Goal: Transaction & Acquisition: Purchase product/service

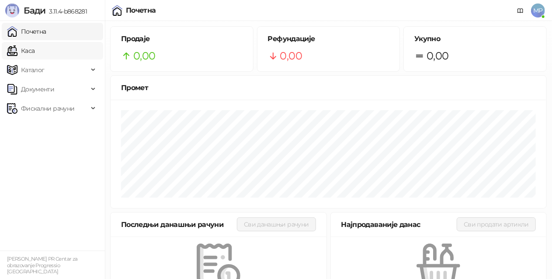
click at [35, 51] on link "Каса" at bounding box center [21, 50] width 28 height 17
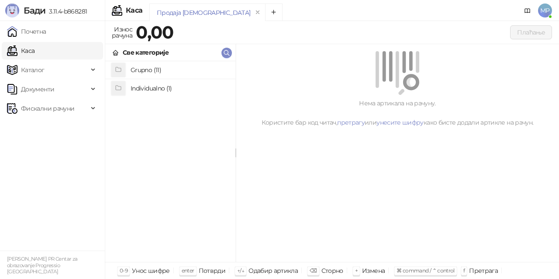
click at [175, 71] on h4 "Grupno (11)" at bounding box center [180, 70] width 98 height 14
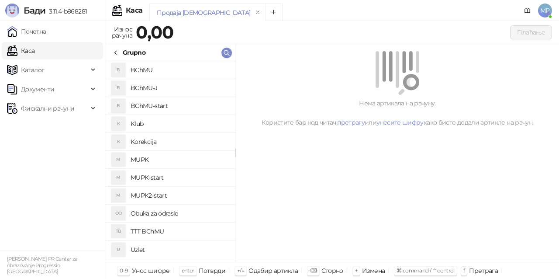
drag, startPoint x: 187, startPoint y: 181, endPoint x: 181, endPoint y: 178, distance: 6.3
click at [187, 181] on h4 "MUPK-start" at bounding box center [180, 177] width 98 height 14
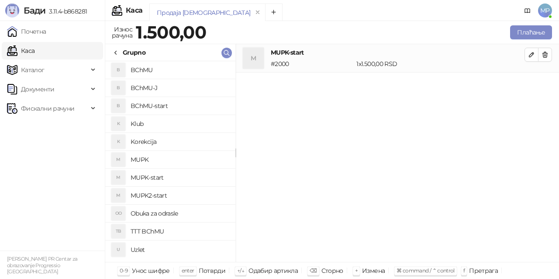
click at [179, 159] on h4 "MUPK" at bounding box center [180, 159] width 98 height 14
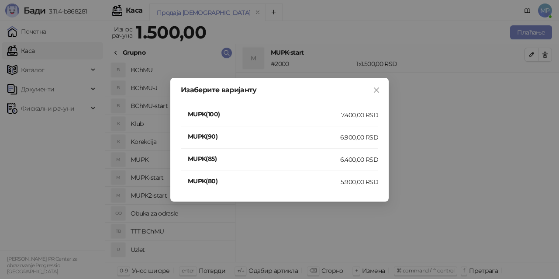
click at [366, 116] on div "7.400,00 RSD" at bounding box center [359, 115] width 37 height 10
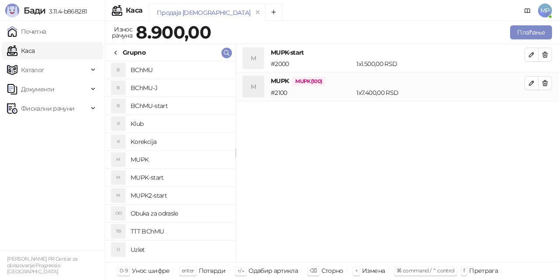
click at [190, 156] on h4 "MUPK" at bounding box center [180, 159] width 98 height 14
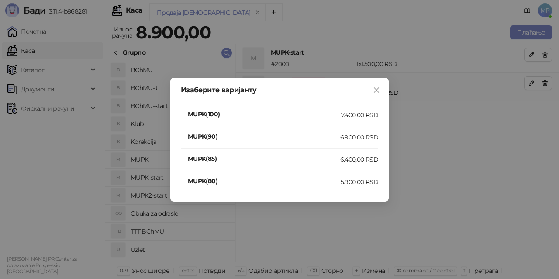
drag, startPoint x: 478, startPoint y: 176, endPoint x: 470, endPoint y: 173, distance: 8.4
click at [477, 176] on div "Изаберите варијанту MUPK(100) 7.400,00 RSD MUPK(90) 6.900,00 RSD MUPK(85) 6.400…" at bounding box center [279, 139] width 559 height 279
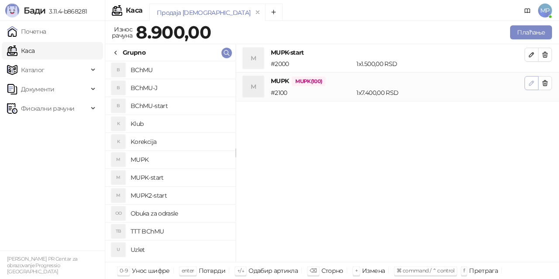
click at [530, 82] on icon "button" at bounding box center [531, 82] width 7 height 7
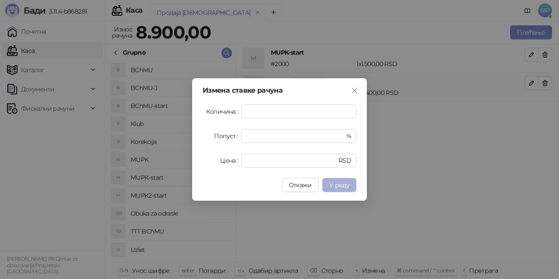
type input "*"
click at [349, 183] on button "У реду" at bounding box center [339, 185] width 34 height 14
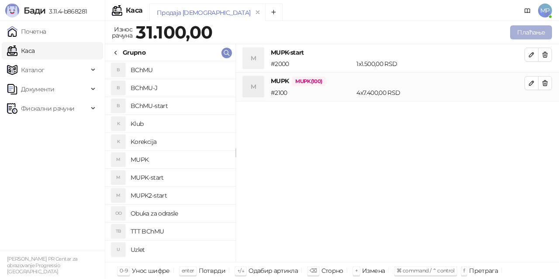
click at [539, 32] on button "Плаћање" at bounding box center [531, 32] width 42 height 14
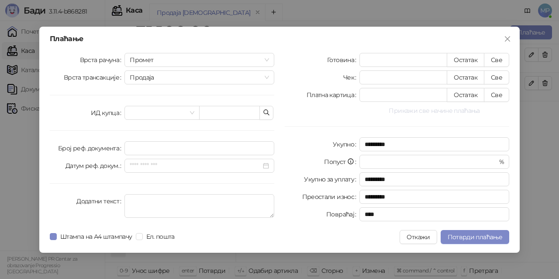
click at [461, 112] on button "Прикажи све начине плаћања" at bounding box center [434, 110] width 150 height 10
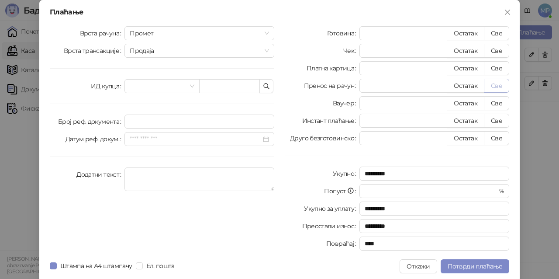
click at [498, 84] on button "Све" at bounding box center [496, 86] width 25 height 14
type input "*****"
type input "****"
click at [473, 263] on span "Потврди плаћање" at bounding box center [475, 266] width 55 height 8
